Goal: Task Accomplishment & Management: Use online tool/utility

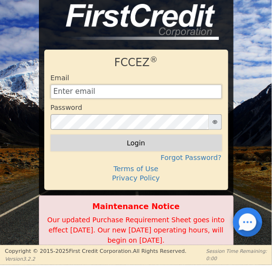
type input "[EMAIL_ADDRESS][DOMAIN_NAME]"
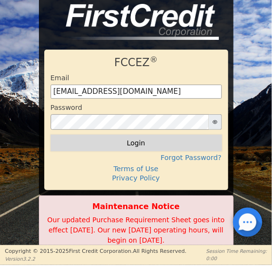
click at [134, 143] on button "Login" at bounding box center [136, 143] width 171 height 17
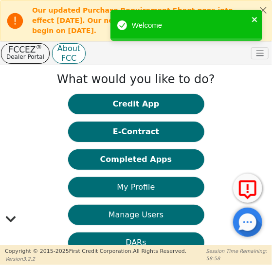
click at [253, 18] on icon "close" at bounding box center [254, 19] width 5 height 5
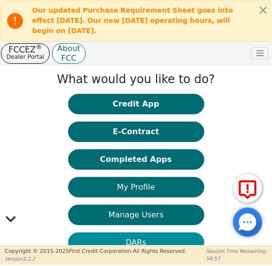
click at [139, 240] on button "DARs" at bounding box center [136, 242] width 136 height 20
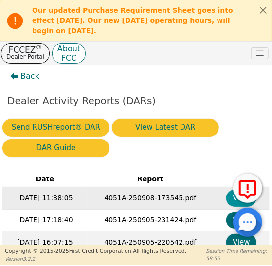
click at [232, 199] on button "View" at bounding box center [241, 198] width 31 height 17
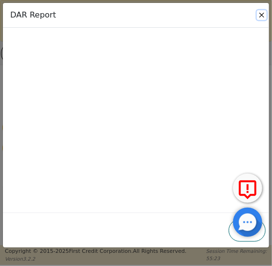
click at [263, 18] on button "Close" at bounding box center [262, 15] width 10 height 10
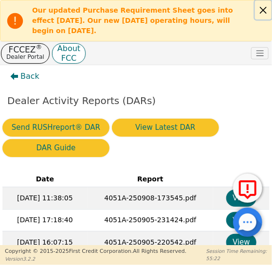
click at [265, 10] on button "Close alert" at bounding box center [263, 9] width 17 height 19
